Goal: Information Seeking & Learning: Learn about a topic

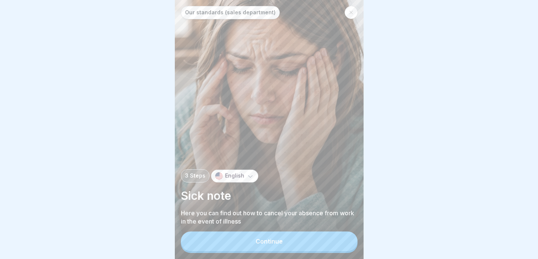
click at [258, 238] on button "Continue" at bounding box center [269, 242] width 177 height 20
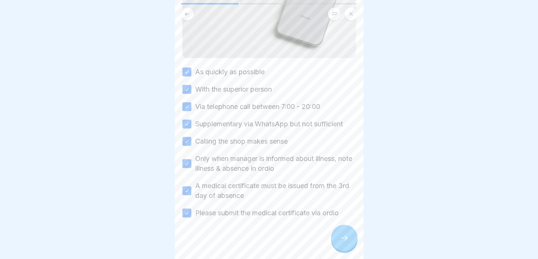
scroll to position [6, 0]
click at [354, 232] on div at bounding box center [344, 238] width 26 height 26
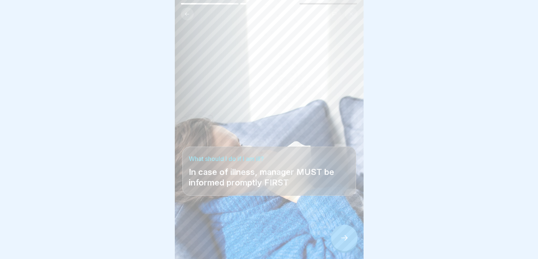
click at [346, 229] on div at bounding box center [344, 238] width 26 height 26
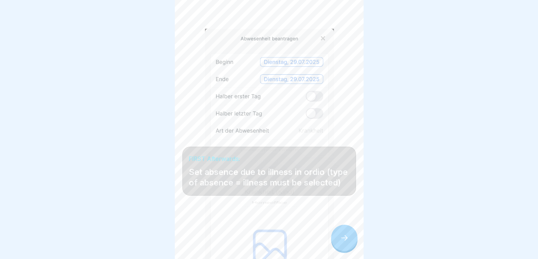
scroll to position [0, 0]
click at [342, 241] on icon at bounding box center [344, 238] width 9 height 9
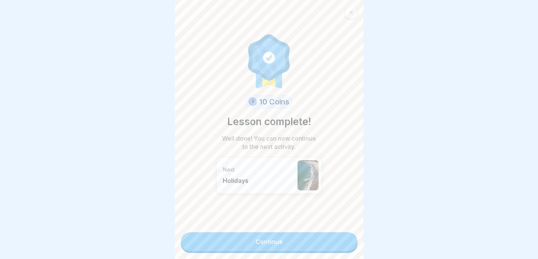
click at [350, 16] on div at bounding box center [350, 12] width 13 height 13
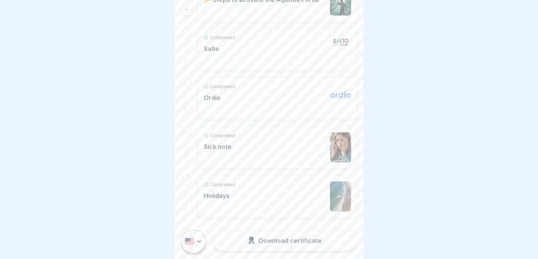
scroll to position [6, 0]
click at [310, 98] on div "Completed Ordio" at bounding box center [277, 98] width 147 height 30
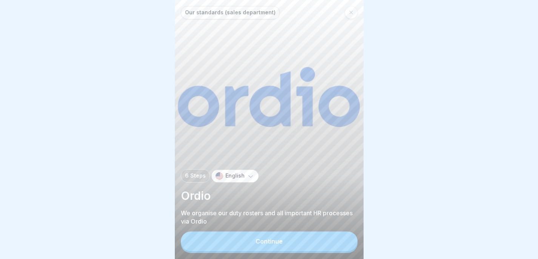
click at [312, 241] on button "Continue" at bounding box center [269, 242] width 177 height 20
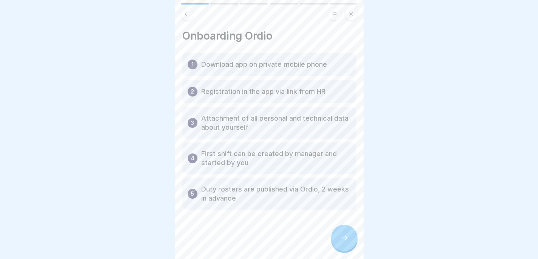
click at [343, 243] on icon at bounding box center [344, 238] width 9 height 9
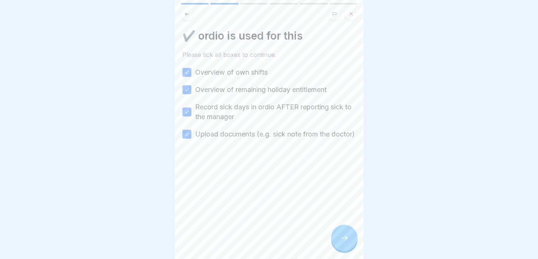
click at [341, 240] on icon at bounding box center [344, 238] width 9 height 9
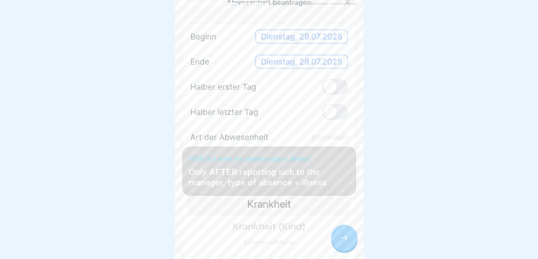
click at [347, 243] on icon at bounding box center [344, 238] width 9 height 9
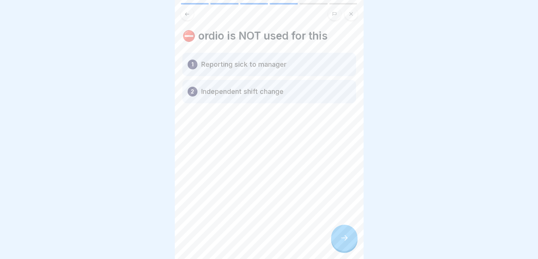
click at [347, 243] on icon at bounding box center [344, 238] width 9 height 9
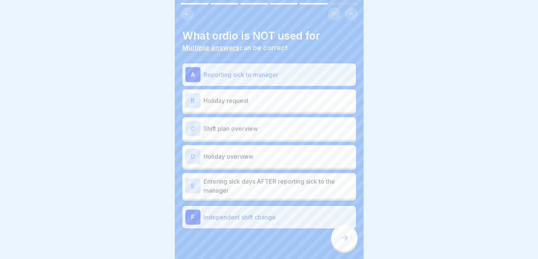
click at [347, 243] on icon at bounding box center [344, 238] width 9 height 9
